Goal: Complete application form

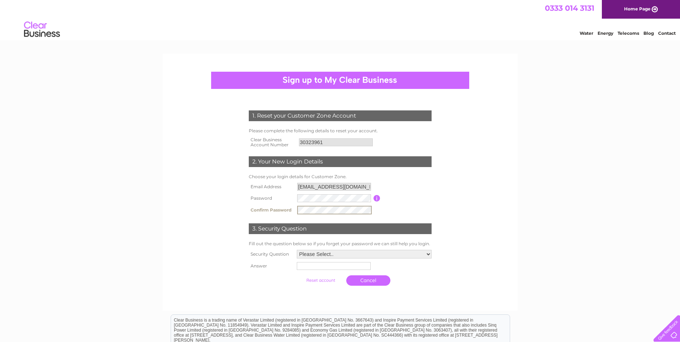
click at [427, 256] on select "Please Select.. In what town or city was your first job? In what town or city d…" at bounding box center [364, 254] width 135 height 9
select select "1"
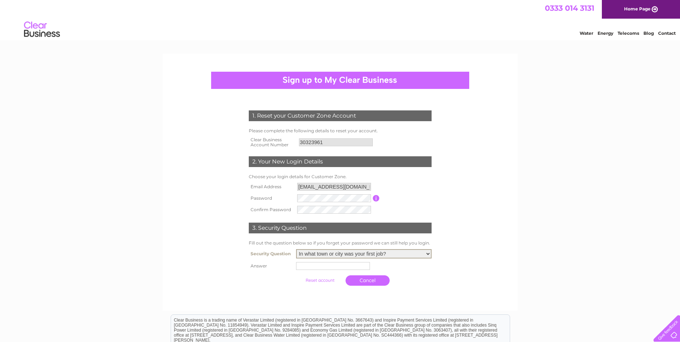
click at [296, 249] on select "Please Select.. In what town or city was your first job? In what town or city d…" at bounding box center [363, 253] width 135 height 9
click at [302, 267] on input "text" at bounding box center [333, 266] width 74 height 8
type input "Carmunnock"
click at [315, 280] on input "submit" at bounding box center [320, 280] width 44 height 10
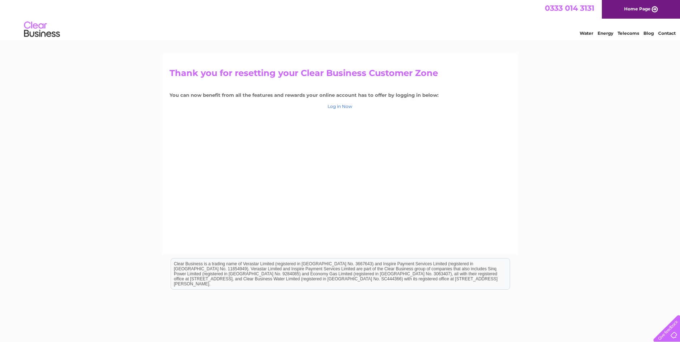
click at [343, 105] on link "Log in Now" at bounding box center [340, 106] width 25 height 5
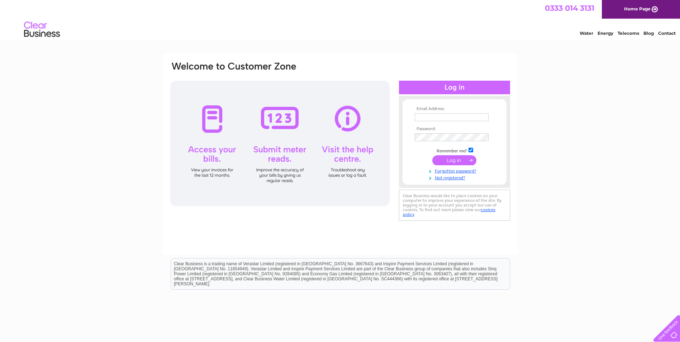
type input "Accounts@Performancetyres.net"
click at [446, 159] on input "submit" at bounding box center [454, 160] width 44 height 10
